Goal: Task Accomplishment & Management: Manage account settings

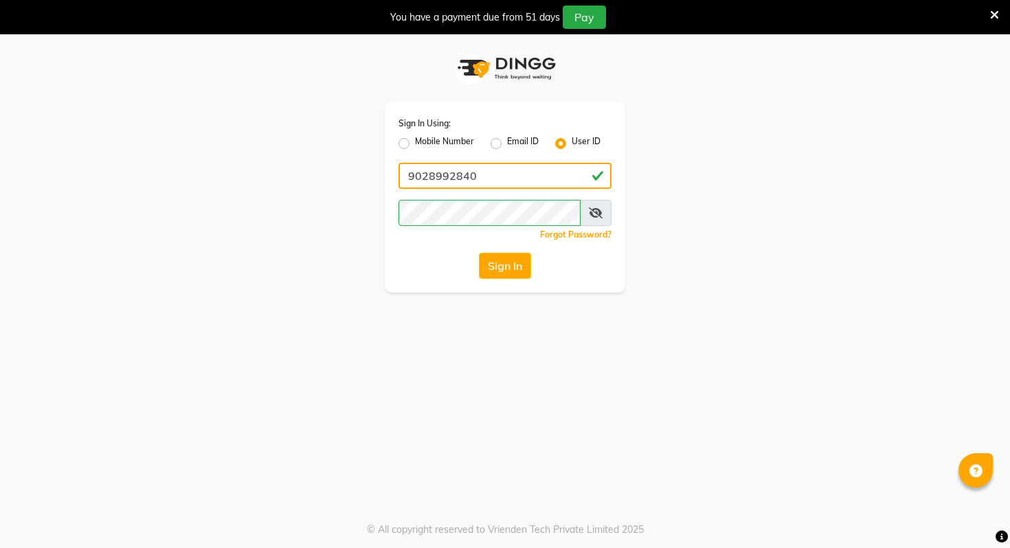
click at [495, 177] on input "9028992840" at bounding box center [505, 176] width 213 height 26
click at [504, 175] on input "lyrics" at bounding box center [505, 176] width 213 height 26
paste input "[EMAIL_ADDRESS][DOMAIN_NAME]"
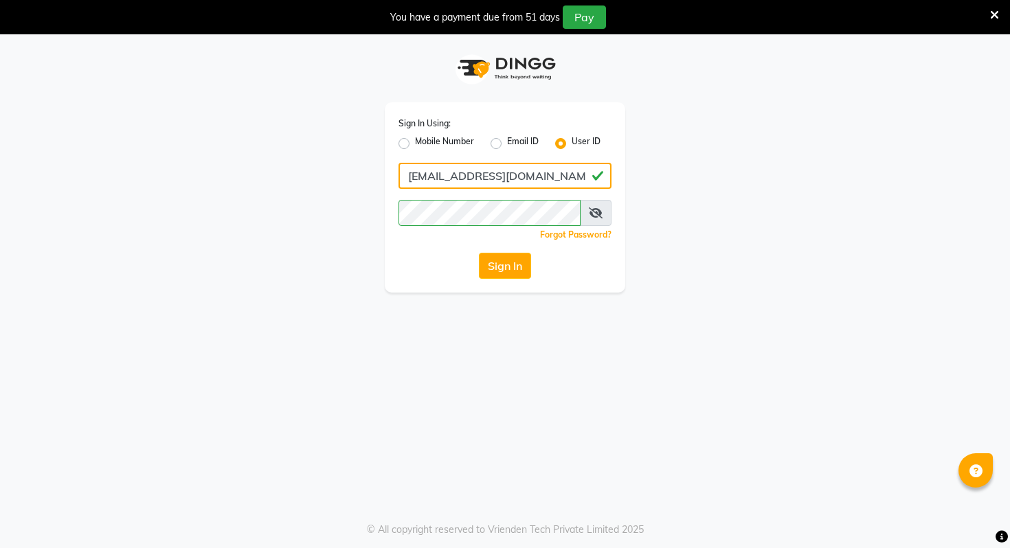
type input "[EMAIL_ADDRESS][DOMAIN_NAME]"
click at [454, 238] on div "Forgot Password?" at bounding box center [505, 234] width 213 height 14
click at [501, 253] on button "Sign In" at bounding box center [505, 266] width 52 height 26
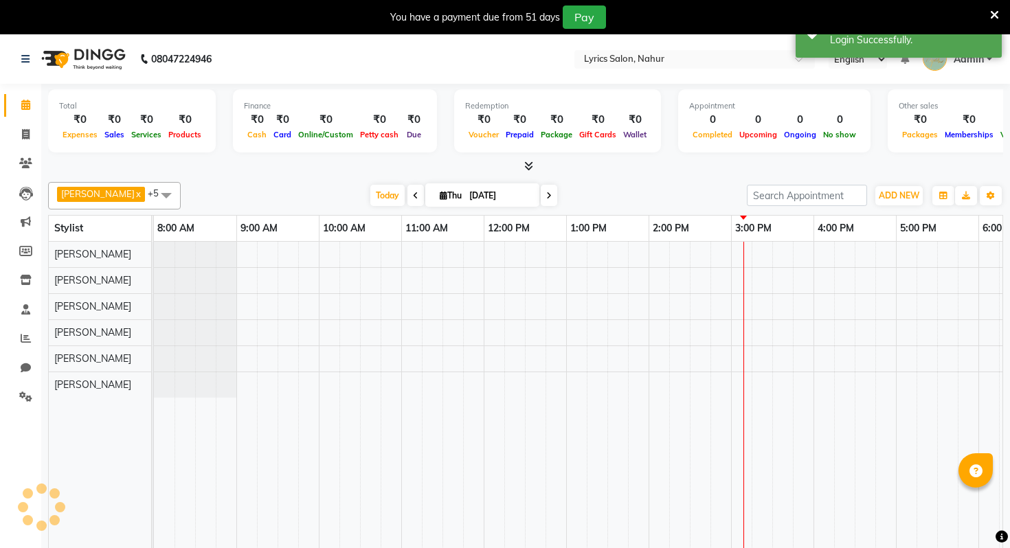
scroll to position [0, 388]
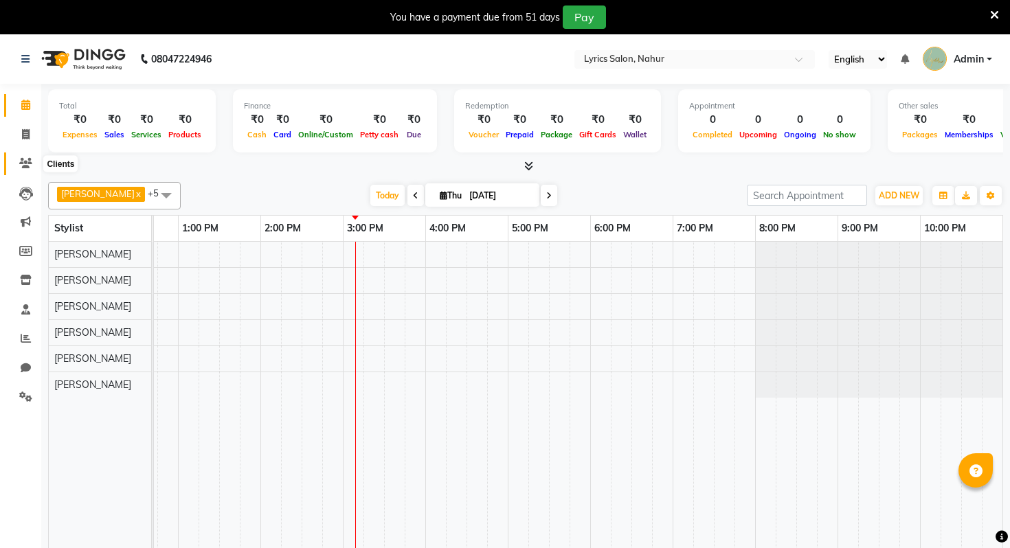
click at [32, 159] on span at bounding box center [26, 164] width 24 height 16
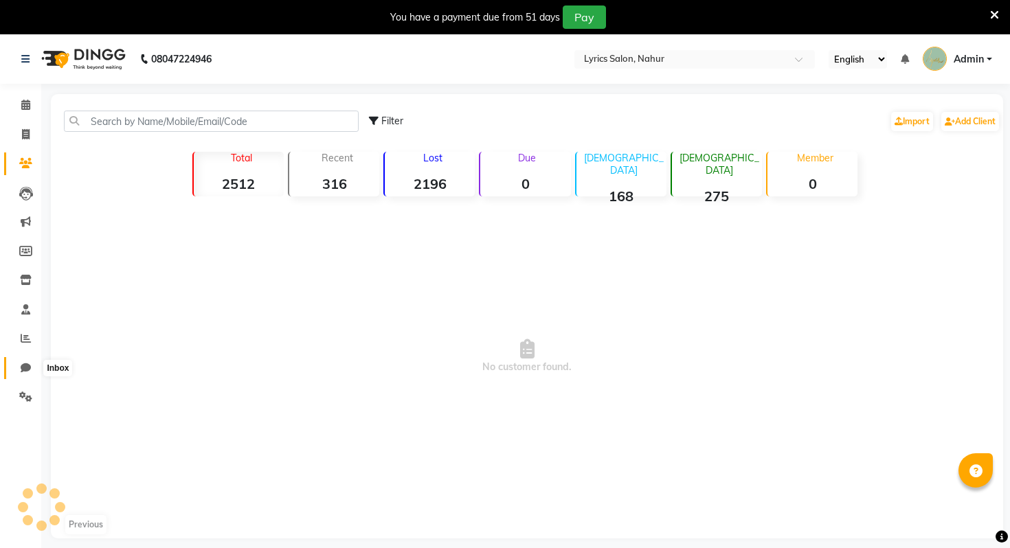
click at [25, 377] on link "Chat" at bounding box center [20, 368] width 33 height 23
select select "100"
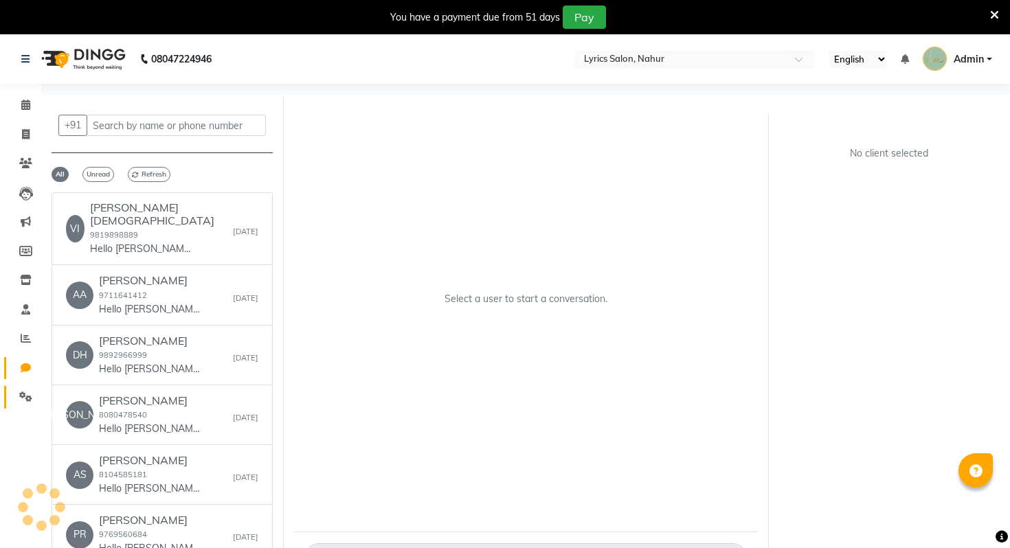
click at [26, 407] on link "Settings" at bounding box center [20, 397] width 33 height 23
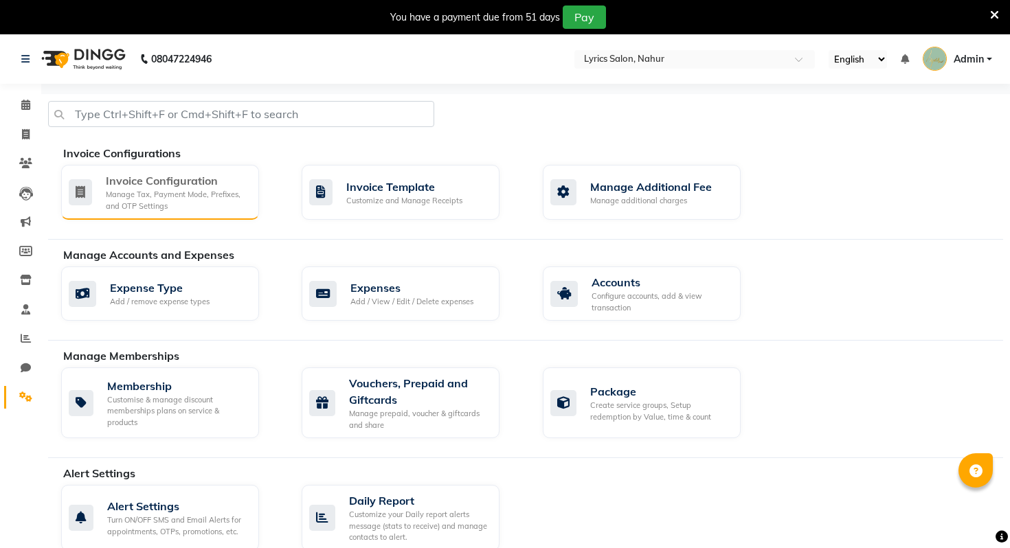
click at [174, 190] on div "Manage Tax, Payment Mode, Prefixes, and OTP Settings" at bounding box center [177, 200] width 142 height 23
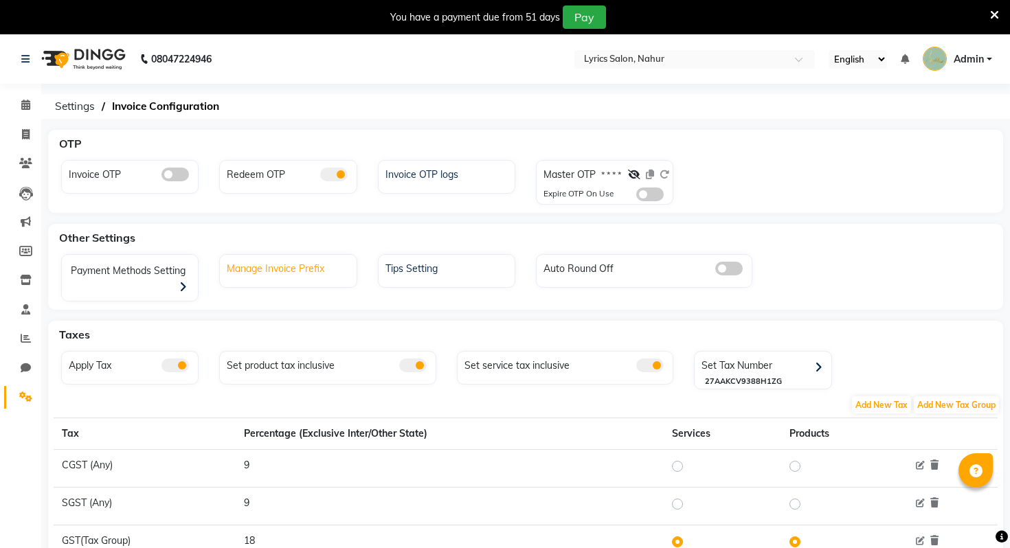
click at [321, 272] on div "Manage Invoice Prefix" at bounding box center [289, 267] width 133 height 18
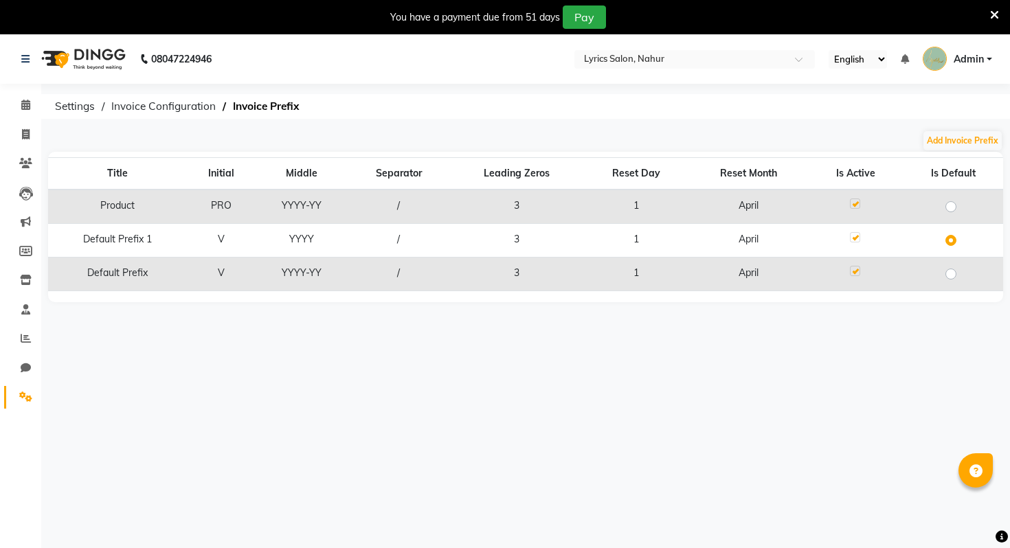
click at [962, 266] on label at bounding box center [962, 266] width 0 height 0
click at [952, 275] on input "radio" at bounding box center [955, 273] width 9 height 9
radio input "true"
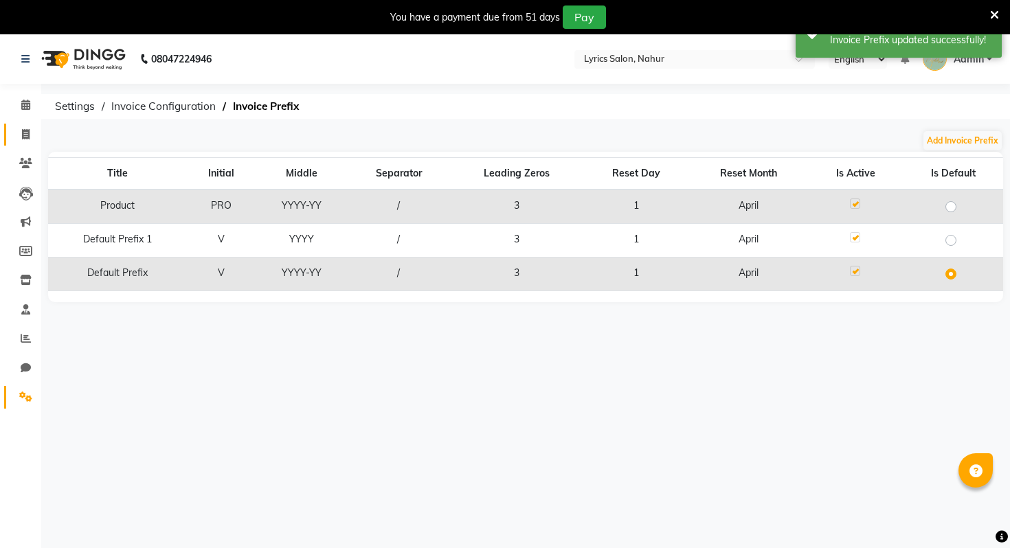
click at [19, 134] on span at bounding box center [26, 135] width 24 height 16
select select "service"
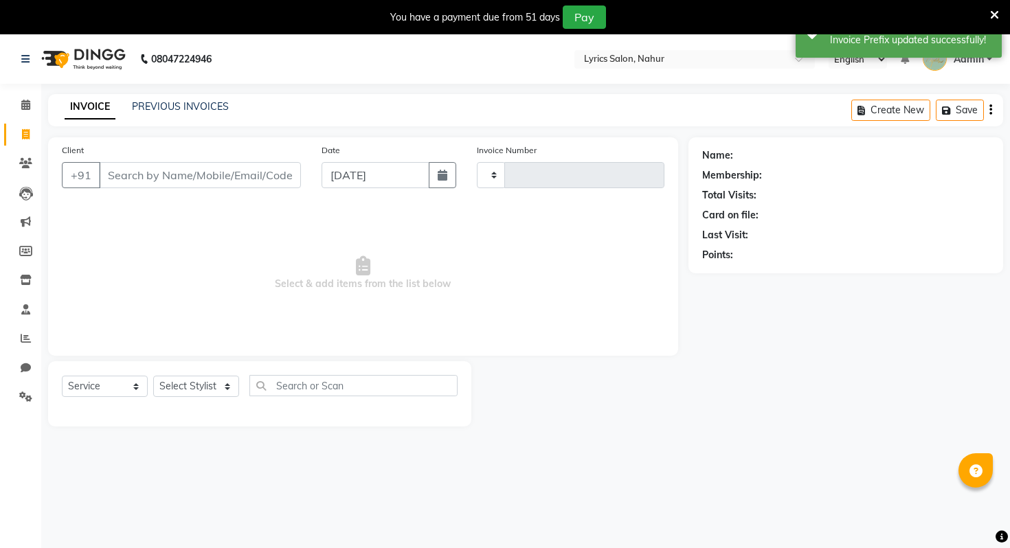
type input "0585"
select select "8608"
click at [190, 114] on div "INVOICE PREVIOUS INVOICES" at bounding box center [146, 108] width 197 height 16
click at [188, 107] on link "PREVIOUS INVOICES" at bounding box center [180, 106] width 97 height 12
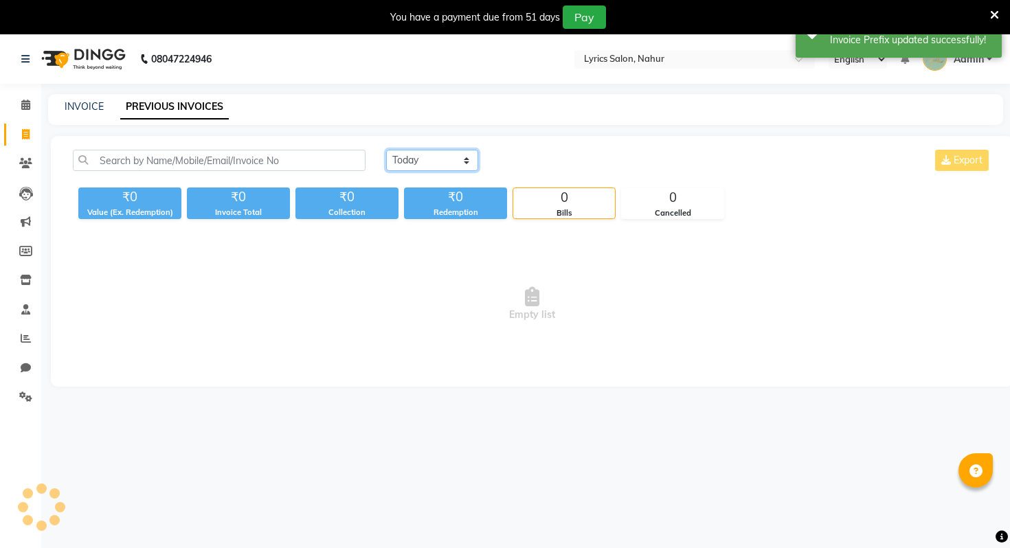
click at [430, 155] on select "[DATE] [DATE] Custom Range" at bounding box center [432, 160] width 92 height 21
select select "range"
click at [386, 150] on select "[DATE] [DATE] Custom Range" at bounding box center [432, 160] width 92 height 21
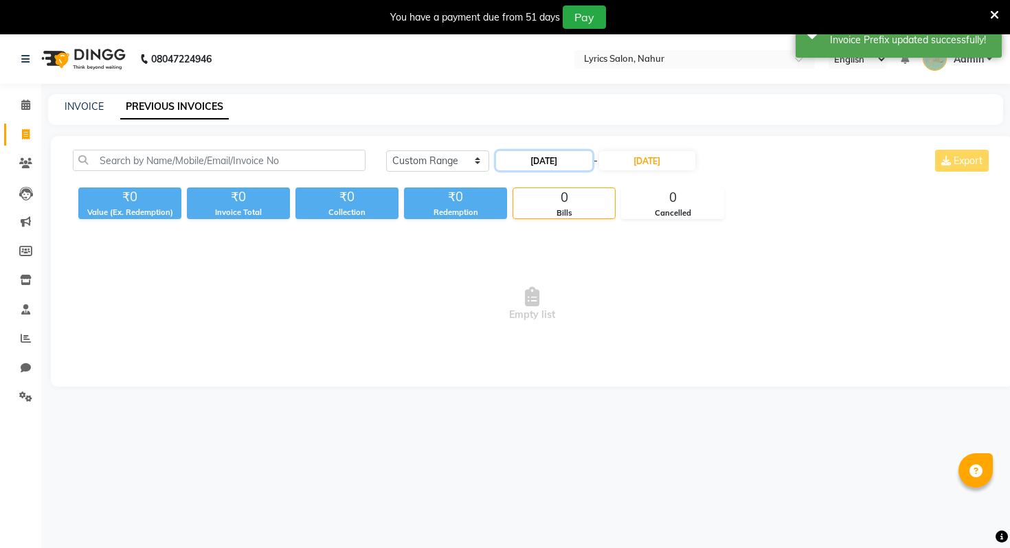
click at [520, 159] on input "[DATE]" at bounding box center [544, 160] width 96 height 19
select select "9"
select select "2025"
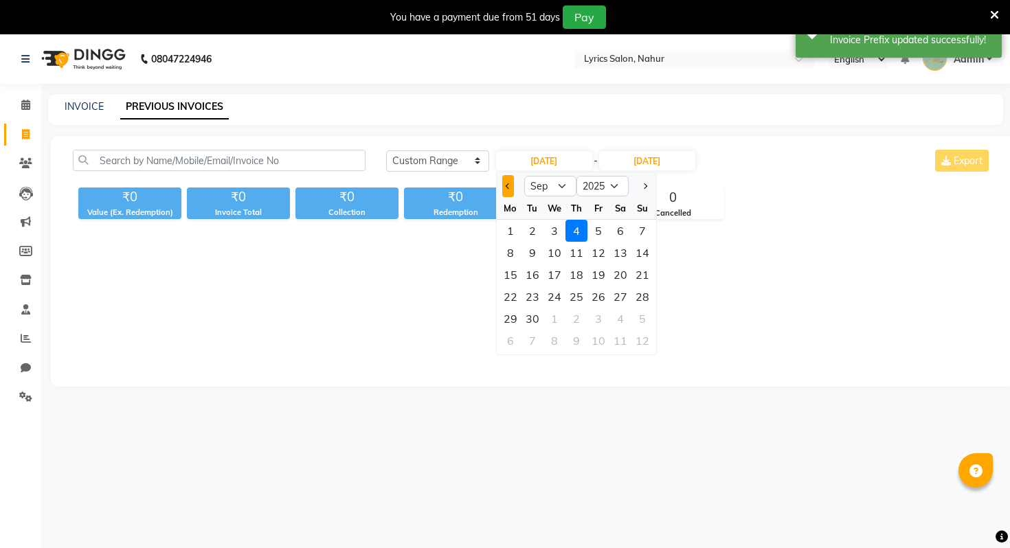
click at [505, 184] on button "Previous month" at bounding box center [508, 186] width 12 height 22
select select "8"
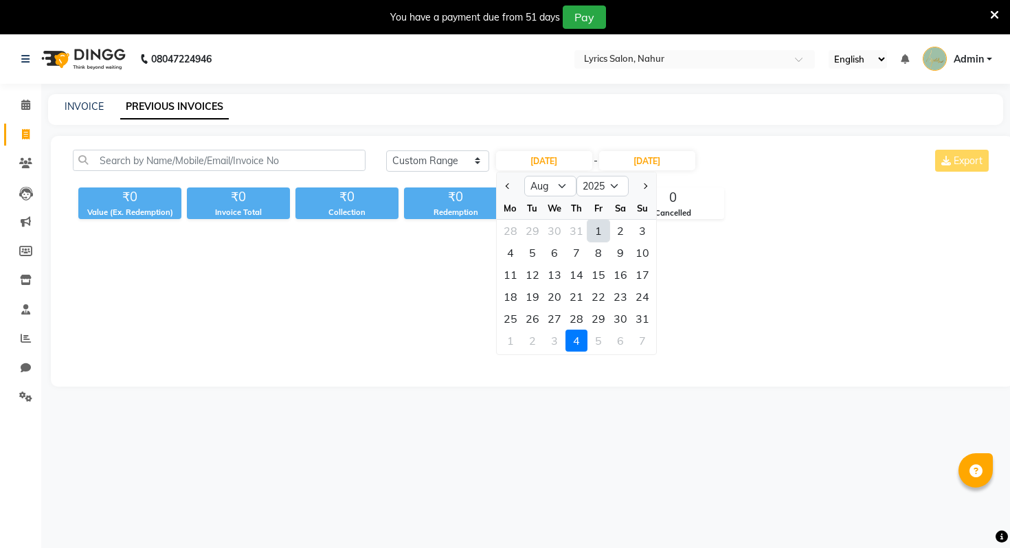
click at [601, 235] on div "1" at bounding box center [599, 231] width 22 height 22
type input "[DATE]"
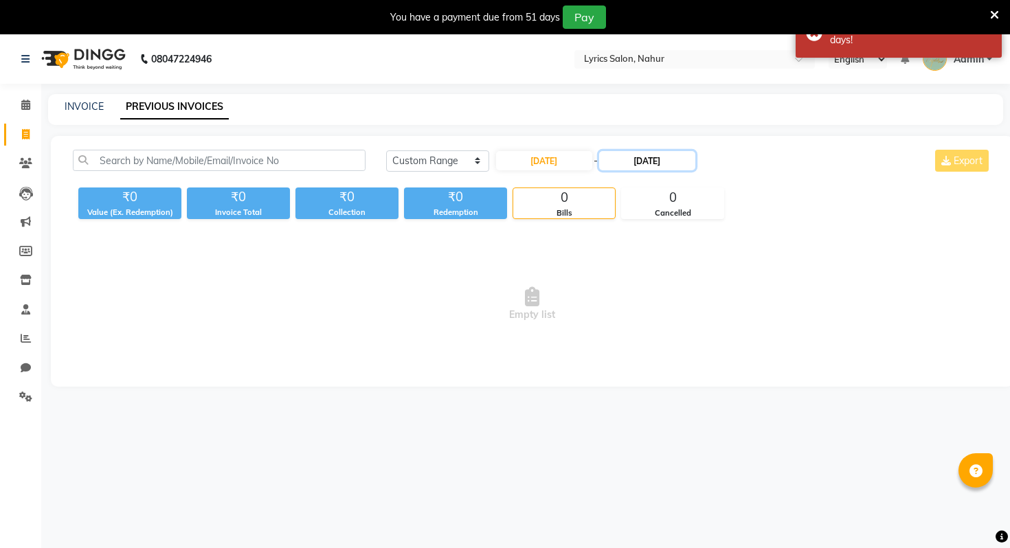
click at [661, 167] on input "[DATE]" at bounding box center [647, 160] width 96 height 19
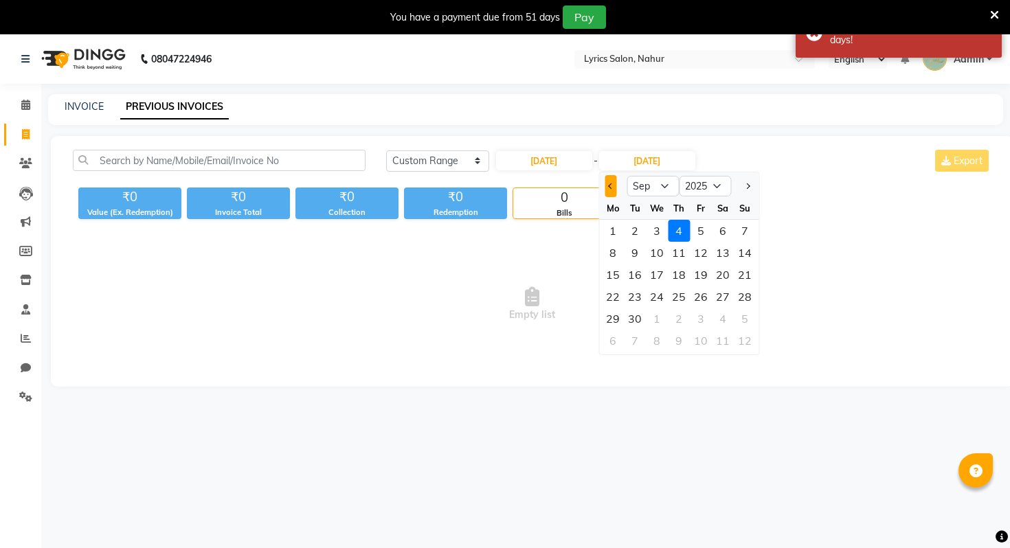
click at [614, 188] on button "Previous month" at bounding box center [611, 186] width 12 height 22
select select "8"
click at [735, 326] on div "31" at bounding box center [745, 319] width 22 height 22
type input "[DATE]"
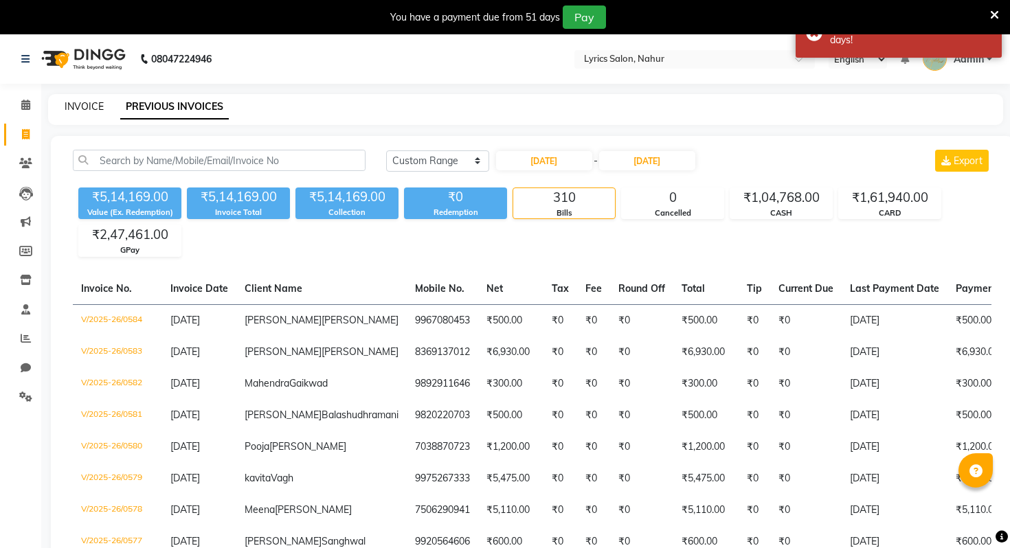
click at [94, 102] on link "INVOICE" at bounding box center [84, 106] width 39 height 12
select select "service"
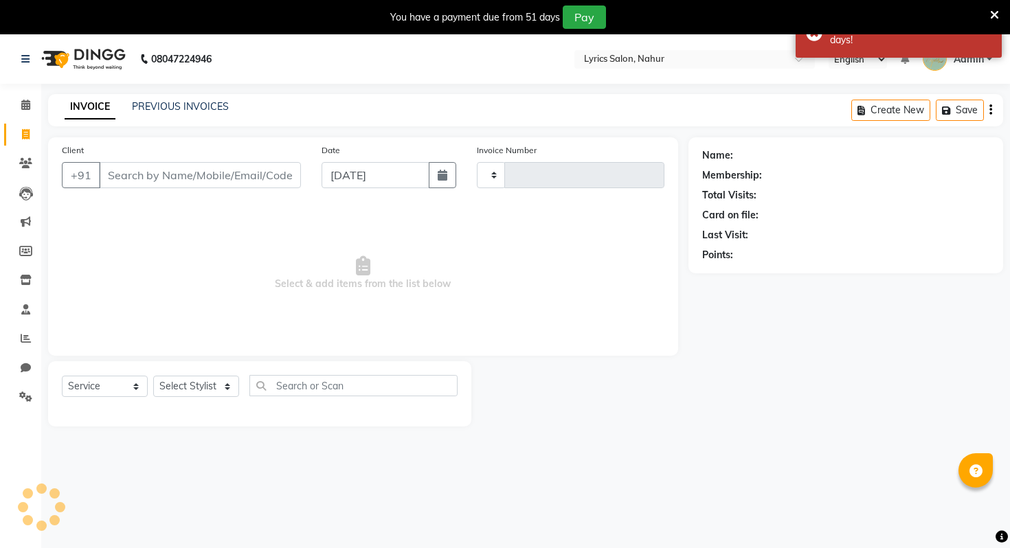
scroll to position [34, 0]
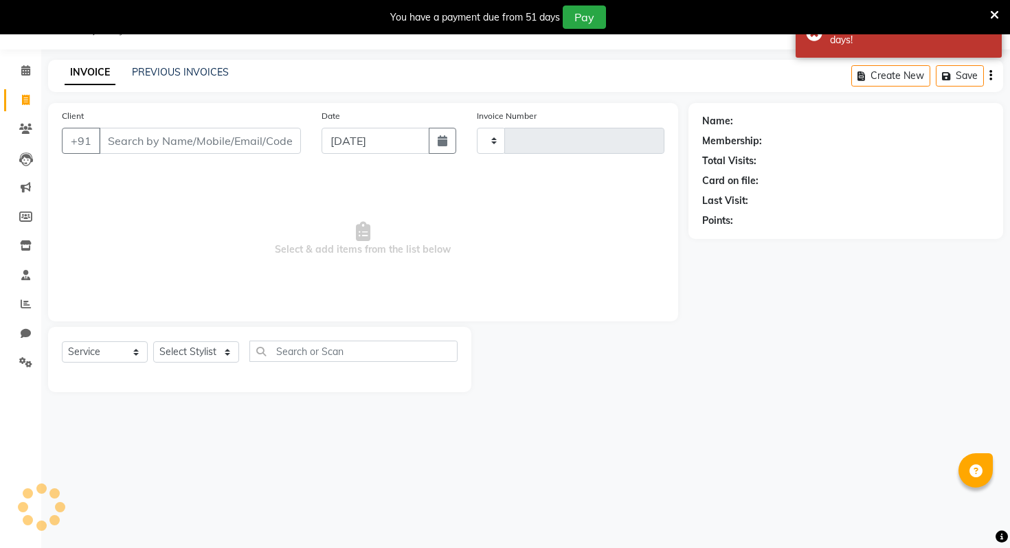
type input "0585"
select select "8608"
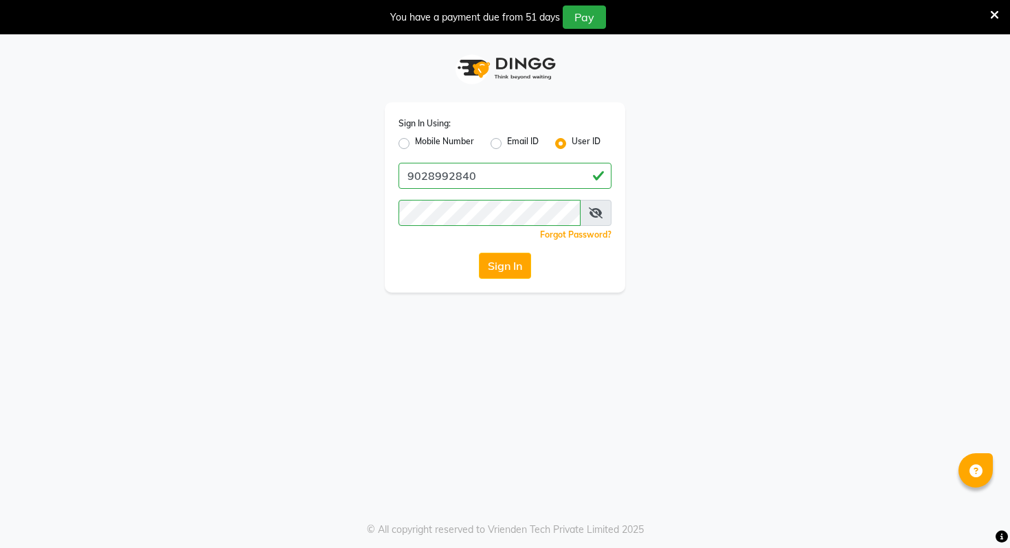
scroll to position [34, 0]
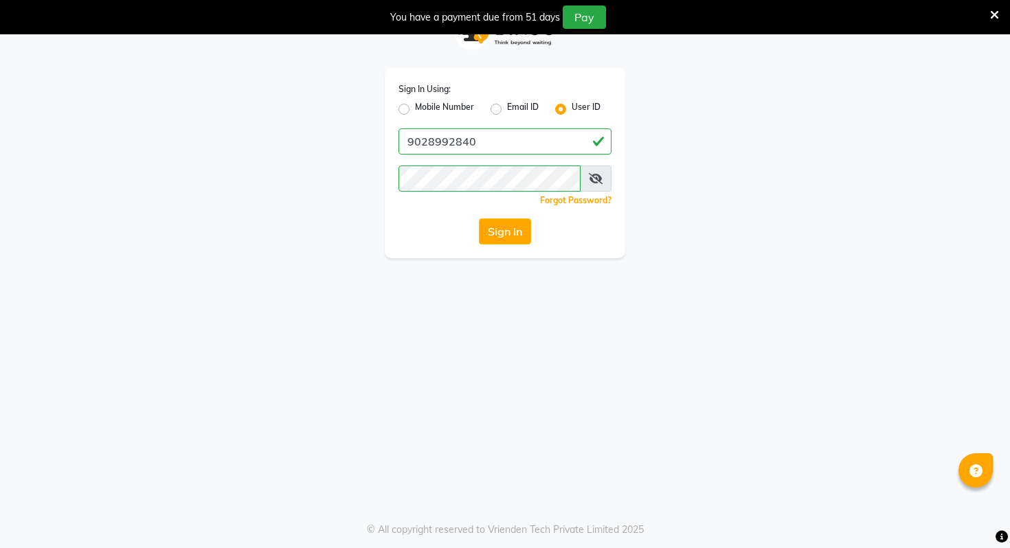
click at [435, 98] on div "Sign In Using: Mobile Number Email ID User ID" at bounding box center [505, 100] width 213 height 36
click at [434, 113] on label "Mobile Number" at bounding box center [444, 109] width 59 height 16
click at [424, 110] on input "Mobile Number" at bounding box center [419, 105] width 9 height 9
radio input "true"
radio input "false"
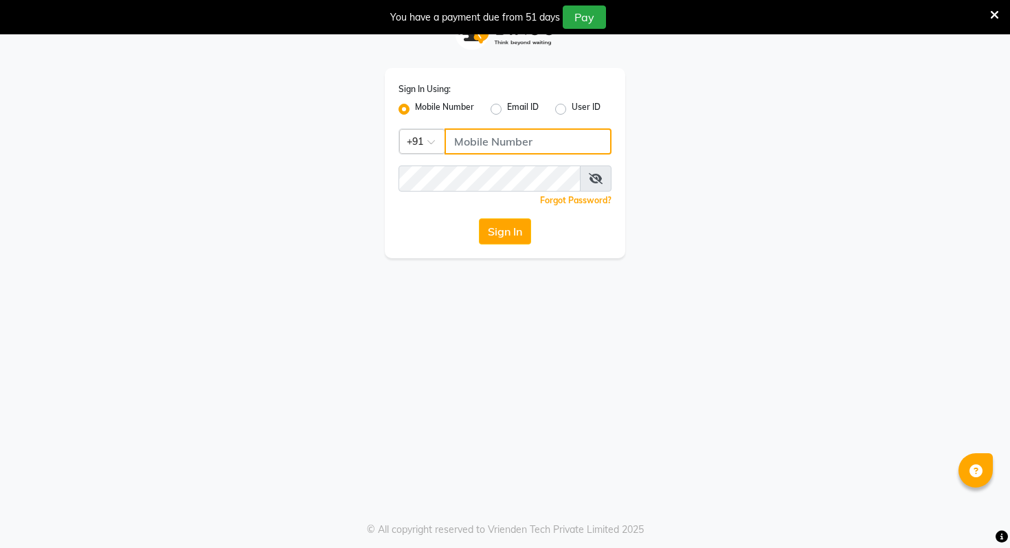
click at [487, 132] on input "Username" at bounding box center [528, 142] width 167 height 26
type input "9028992840"
click at [504, 212] on div "Sign In Using: Mobile Number Email ID User ID Country Code × +91 9028992840 Rem…" at bounding box center [505, 163] width 241 height 190
click at [504, 232] on button "Sign In" at bounding box center [505, 232] width 52 height 26
